Goal: Task Accomplishment & Management: Use online tool/utility

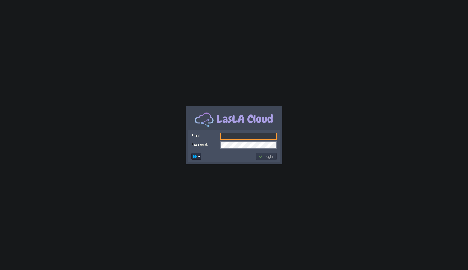
click at [227, 136] on input "Email:" at bounding box center [248, 136] width 57 height 7
type input "[EMAIL_ADDRESS][DOMAIN_NAME]"
click at [263, 157] on button "Login" at bounding box center [267, 156] width 16 height 5
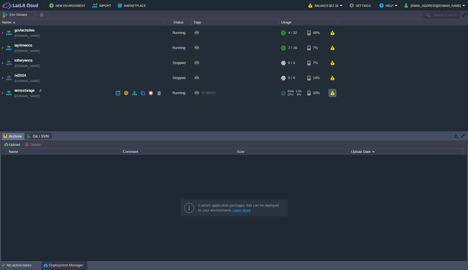
click at [333, 91] on button "button" at bounding box center [332, 93] width 5 height 5
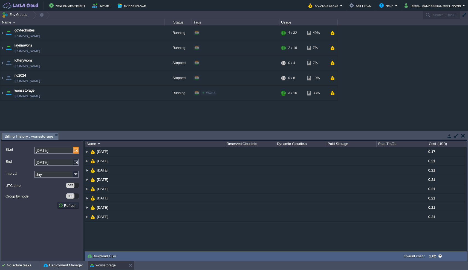
click at [74, 151] on img at bounding box center [75, 150] width 5 height 7
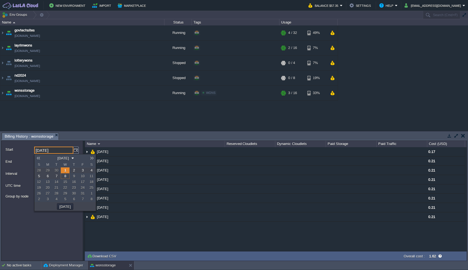
click at [38, 157] on link at bounding box center [38, 158] width 8 height 4
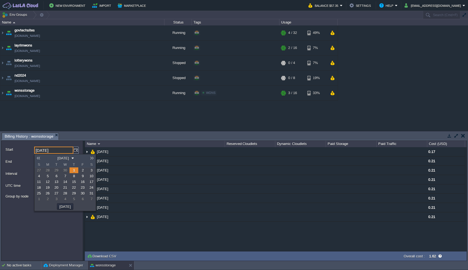
click at [38, 157] on link at bounding box center [38, 158] width 8 height 4
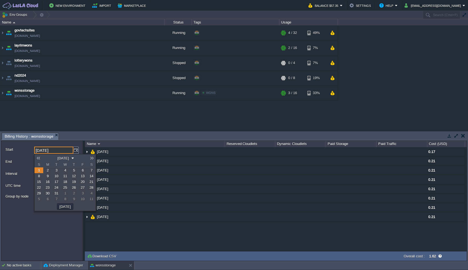
click at [38, 157] on link at bounding box center [38, 158] width 8 height 4
click at [82, 170] on span "1" at bounding box center [83, 170] width 2 height 4
type input "[DATE]"
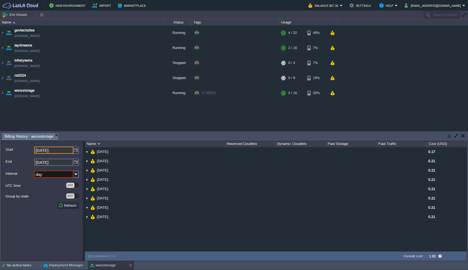
click at [62, 175] on input "day" at bounding box center [53, 174] width 39 height 7
click at [42, 205] on div "month" at bounding box center [57, 204] width 44 height 7
type input "month"
click at [69, 207] on button "Refresh" at bounding box center [68, 205] width 20 height 5
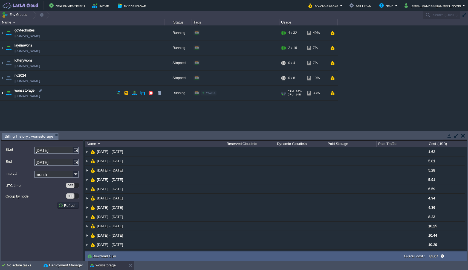
click at [3, 92] on img at bounding box center [2, 93] width 4 height 15
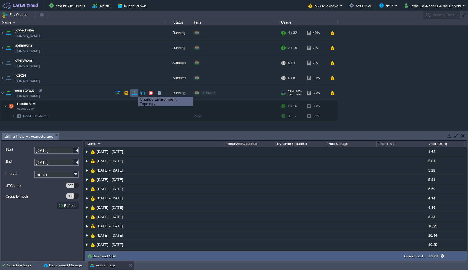
click at [134, 92] on button "button" at bounding box center [134, 93] width 5 height 5
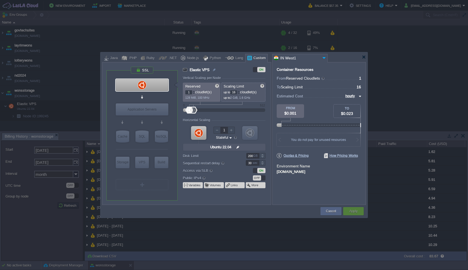
click at [257, 206] on td at bounding box center [211, 211] width 218 height 10
click at [331, 211] on button "Cancel" at bounding box center [331, 210] width 10 height 5
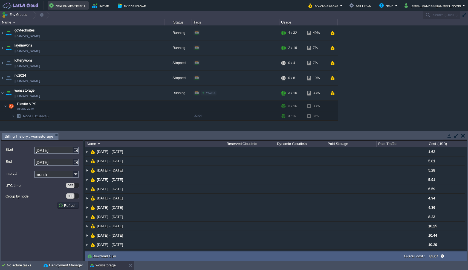
click at [60, 5] on button "New Environment" at bounding box center [68, 5] width 38 height 7
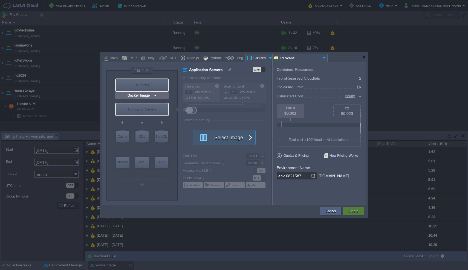
click at [147, 83] on div "Balancing" at bounding box center [142, 85] width 53 height 12
type input "Load Balancer"
type input "4"
type input "Select Image"
type input "Stateful"
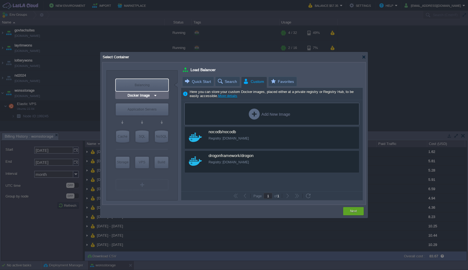
click at [153, 96] on img at bounding box center [155, 95] width 4 height 5
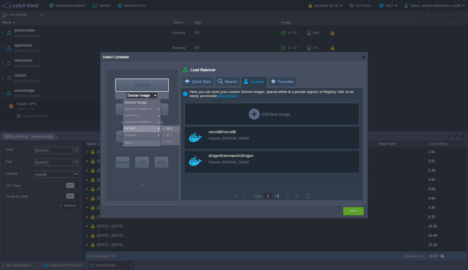
click at [138, 128] on div "NGINX" at bounding box center [141, 129] width 37 height 7
type input "NGINX 1.28.0"
type input "1.28.0-almalin..."
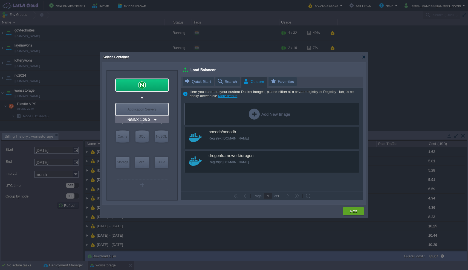
type input "Docker Image"
click at [139, 112] on div "Application Servers" at bounding box center [142, 109] width 53 height 12
type input "Application Servers"
type input "16"
type input "Docker Image"
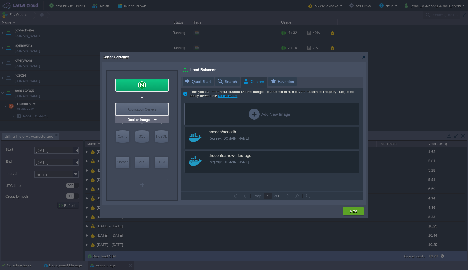
type input "Stateless"
type input "Application Servers"
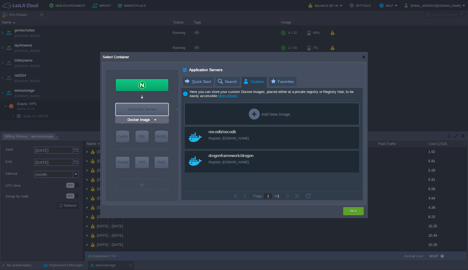
click at [158, 121] on div "Docker Image" at bounding box center [142, 119] width 54 height 7
click at [151, 119] on input "Docker Image" at bounding box center [139, 119] width 27 height 5
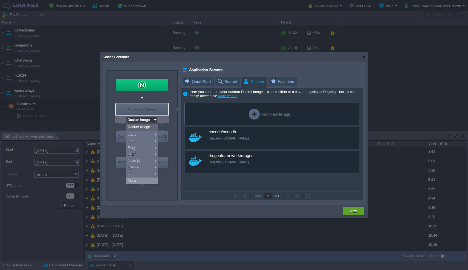
click at [136, 184] on div "More..." at bounding box center [142, 181] width 32 height 7
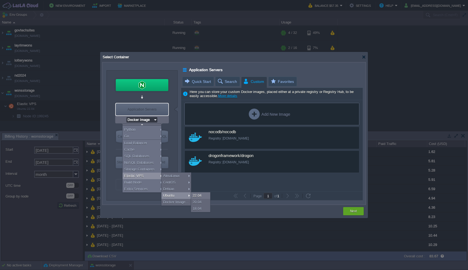
click at [172, 196] on div "Ubuntu" at bounding box center [176, 195] width 30 height 7
type input "Elastic VPS"
type input "4"
type input "Ubuntu 22.04"
type input "22.04"
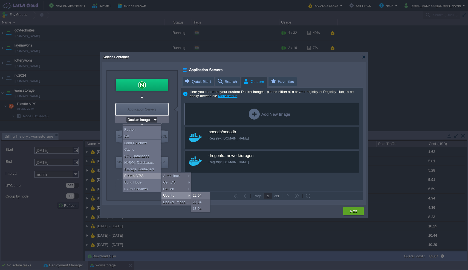
type input "Stateful"
type input "Ubuntu 22.04"
type input "Elastic VPS"
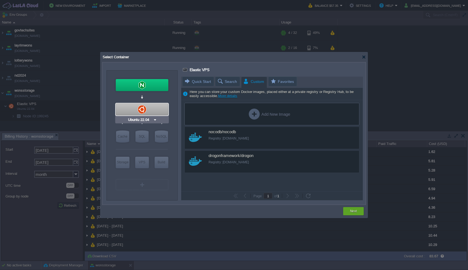
click at [148, 108] on div at bounding box center [142, 109] width 53 height 12
click at [149, 109] on div "VPS" at bounding box center [142, 109] width 53 height 12
click at [352, 213] on button "Next" at bounding box center [353, 210] width 7 height 5
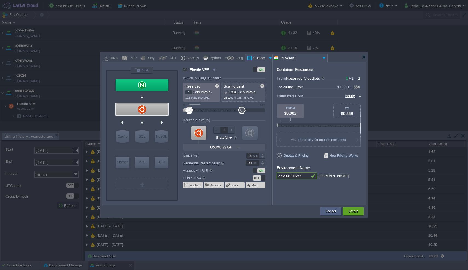
type input "386"
drag, startPoint x: 191, startPoint y: 109, endPoint x: 242, endPoint y: 113, distance: 51.6
click at [242, 113] on div at bounding box center [242, 110] width 8 height 7
drag, startPoint x: 189, startPoint y: 109, endPoint x: 233, endPoint y: 109, distance: 43.8
click at [233, 109] on div at bounding box center [229, 110] width 8 height 7
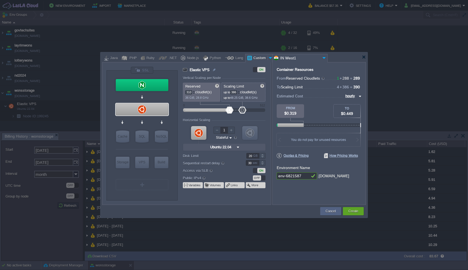
type input "312"
type input "512"
drag, startPoint x: 242, startPoint y: 108, endPoint x: 276, endPoint y: 108, distance: 33.4
click at [276, 108] on div "VM Balancing VM VPS VM Cache VM SQL VM NoSQL VM Storage VM VPS VM Build VM Ubun…" at bounding box center [234, 133] width 264 height 143
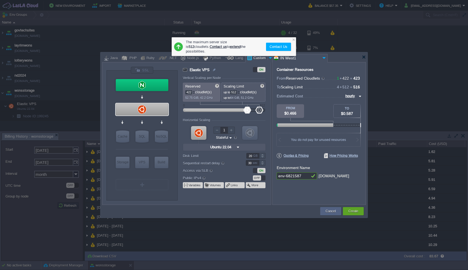
drag, startPoint x: 232, startPoint y: 108, endPoint x: 247, endPoint y: 110, distance: 15.4
click at [247, 110] on div at bounding box center [247, 110] width 8 height 7
type input "346"
drag, startPoint x: 247, startPoint y: 108, endPoint x: 237, endPoint y: 111, distance: 10.9
click at [237, 111] on div at bounding box center [237, 110] width 8 height 7
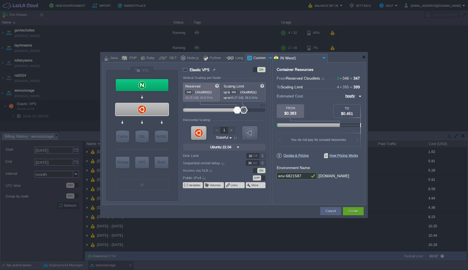
type input "393"
drag, startPoint x: 260, startPoint y: 111, endPoint x: 243, endPoint y: 111, distance: 17.0
click at [243, 111] on div at bounding box center [244, 110] width 8 height 7
type input "NGINX 1.28.0"
type input "316"
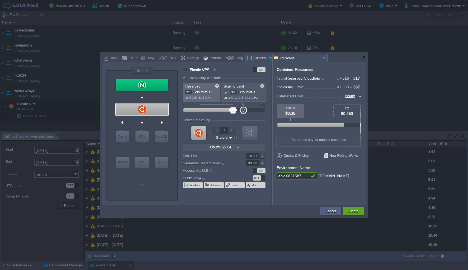
drag, startPoint x: 236, startPoint y: 109, endPoint x: 233, endPoint y: 109, distance: 3.0
click at [233, 109] on div at bounding box center [233, 110] width 8 height 7
type input "Ubuntu 22.04"
click at [329, 212] on button "Cancel" at bounding box center [331, 210] width 10 height 5
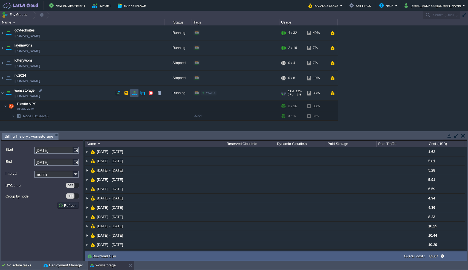
click at [133, 92] on button "button" at bounding box center [134, 93] width 5 height 5
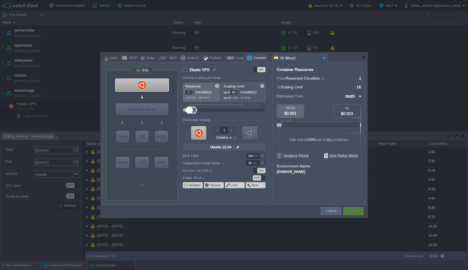
type input "86"
drag, startPoint x: 194, startPoint y: 110, endPoint x: 202, endPoint y: 110, distance: 8.5
click at [197, 110] on div at bounding box center [193, 110] width 8 height 7
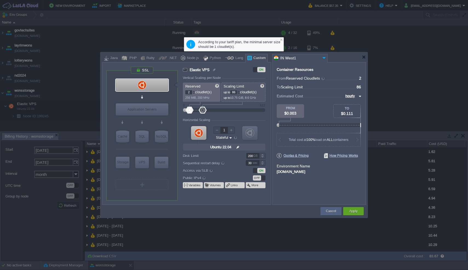
type input "3"
click at [190, 109] on div at bounding box center [190, 110] width 8 height 7
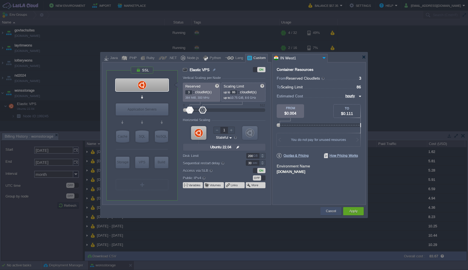
click at [332, 212] on button "Cancel" at bounding box center [331, 210] width 10 height 5
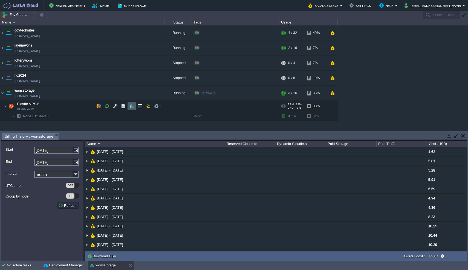
click at [132, 106] on button "button" at bounding box center [131, 106] width 5 height 5
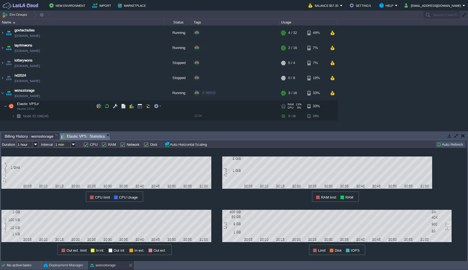
click at [28, 142] on input "1 hour" at bounding box center [24, 144] width 17 height 7
click at [28, 186] on div "1 month" at bounding box center [27, 186] width 21 height 7
type input "1 month"
type input "1 hour"
